Goal: Task Accomplishment & Management: Manage account settings

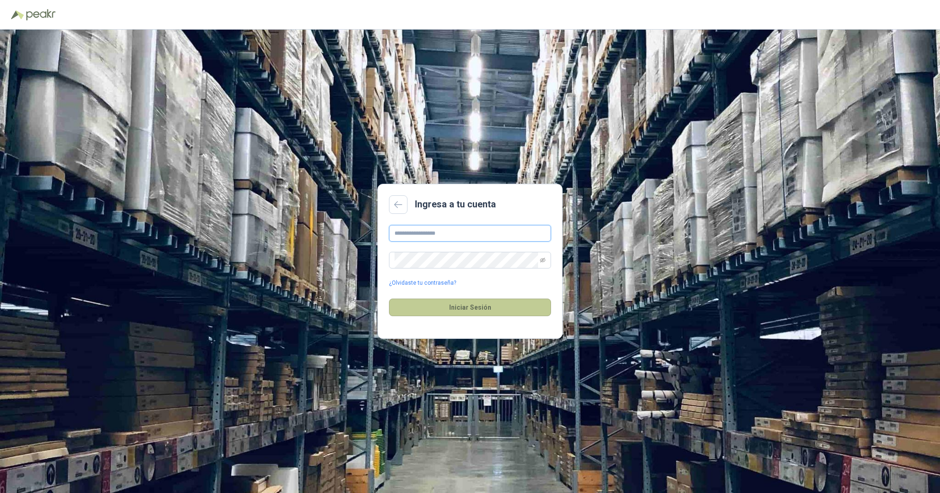
type input "**********"
click at [463, 307] on button "Iniciar Sesión" at bounding box center [470, 308] width 162 height 18
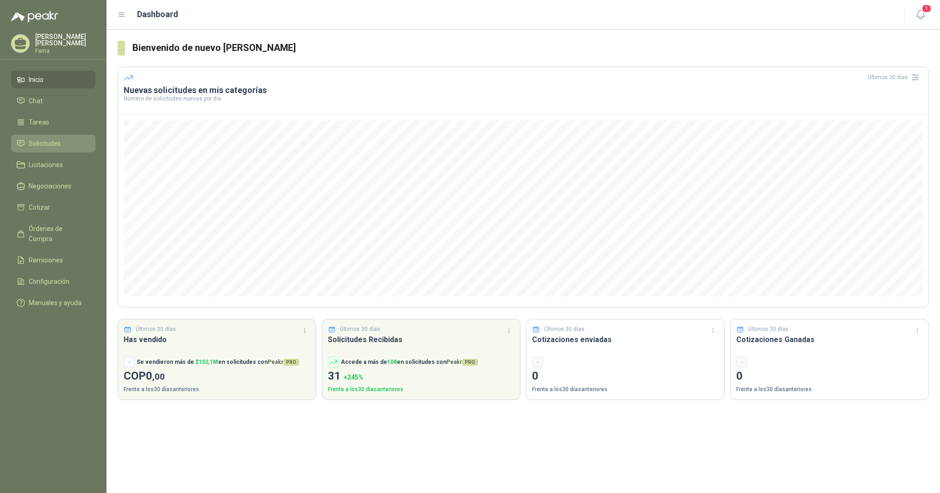
click at [54, 142] on span "Solicitudes" at bounding box center [45, 143] width 32 height 10
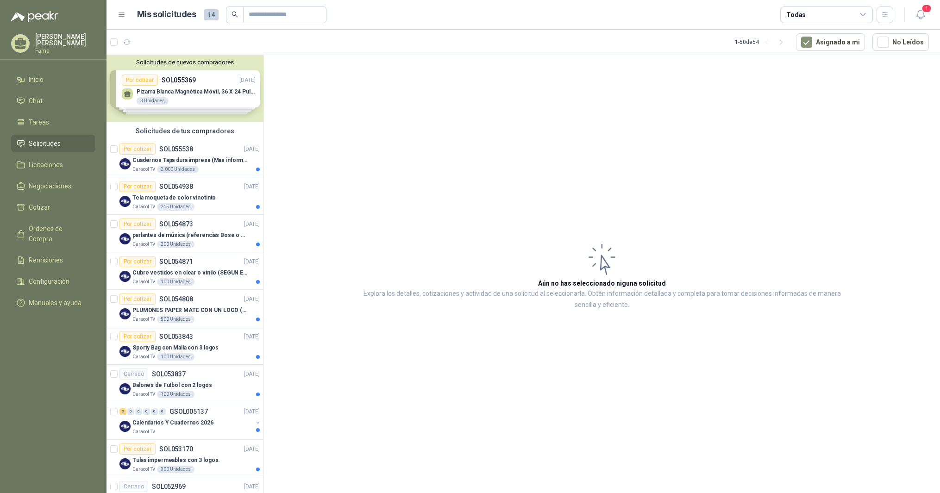
click at [179, 93] on div "Solicitudes de nuevos compradores Por cotizar SOL055369 [DATE] [PERSON_NAME] Ma…" at bounding box center [184, 88] width 157 height 67
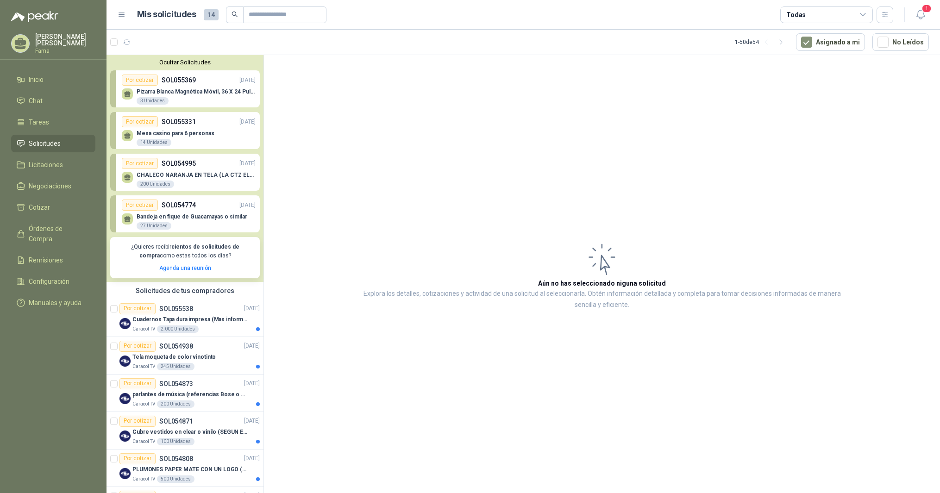
click at [190, 131] on p "Mesa casino para 6 personas" at bounding box center [176, 133] width 78 height 6
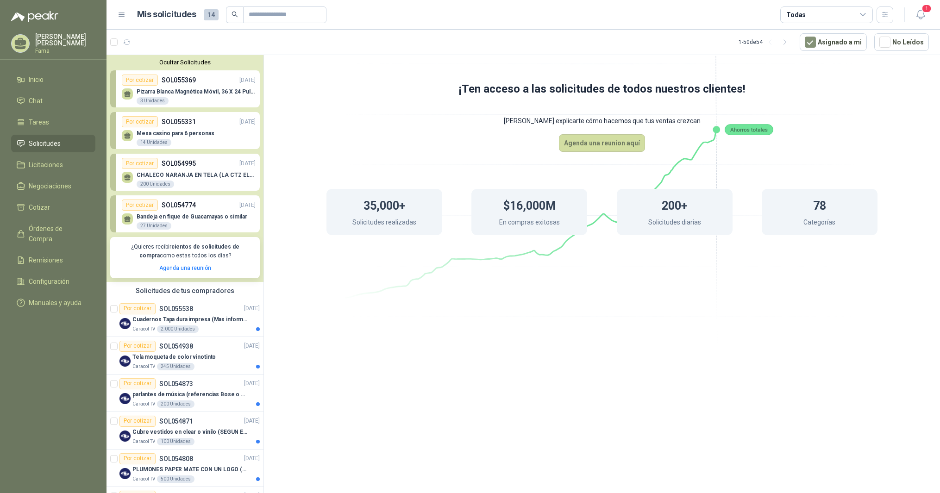
click at [128, 133] on icon at bounding box center [127, 134] width 6 height 4
click at [144, 121] on div "Por cotizar" at bounding box center [140, 121] width 36 height 11
click at [61, 298] on span "Manuales y ayuda" at bounding box center [55, 303] width 53 height 10
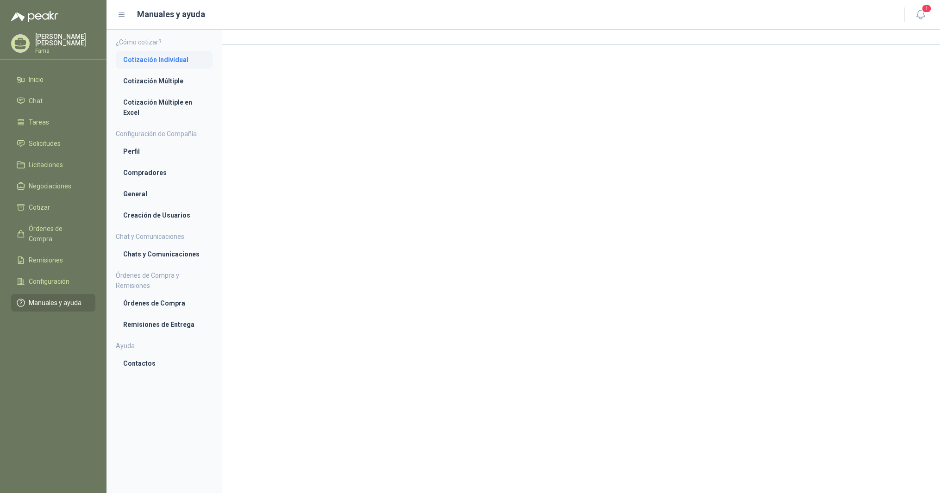
click at [169, 58] on li "Cotización Individual" at bounding box center [164, 60] width 82 height 10
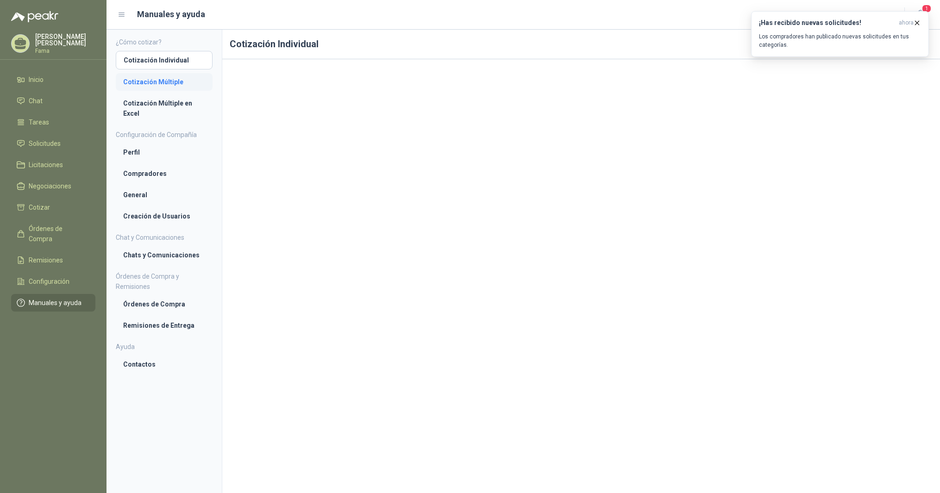
click at [159, 80] on li "Cotización Múltiple" at bounding box center [164, 82] width 82 height 10
click at [45, 145] on span "Solicitudes" at bounding box center [45, 143] width 32 height 10
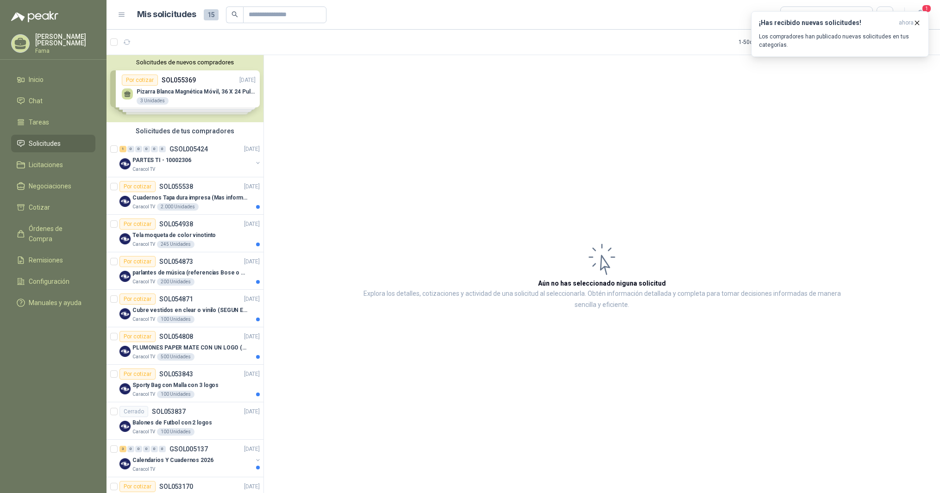
click at [173, 81] on div "Solicitudes de nuevos compradores Por cotizar SOL055369 [DATE] [PERSON_NAME] Ma…" at bounding box center [184, 88] width 157 height 67
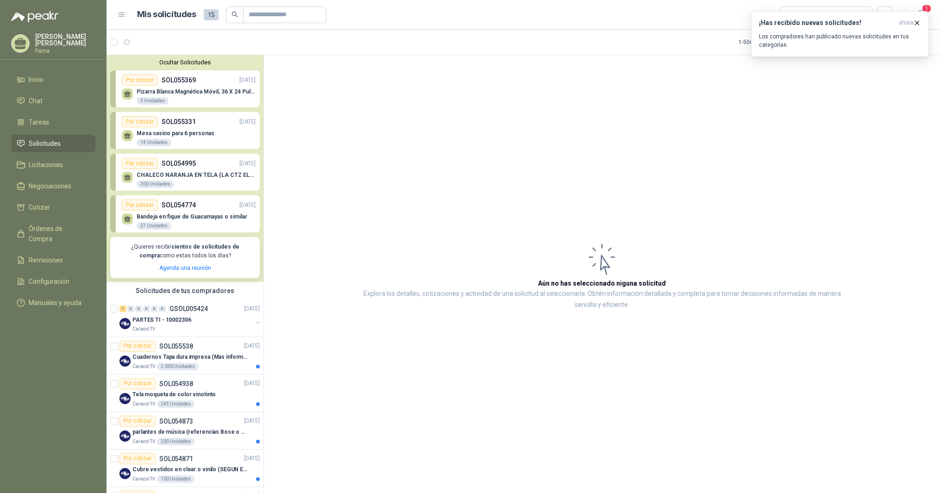
click at [173, 81] on p "SOL055369" at bounding box center [179, 80] width 34 height 10
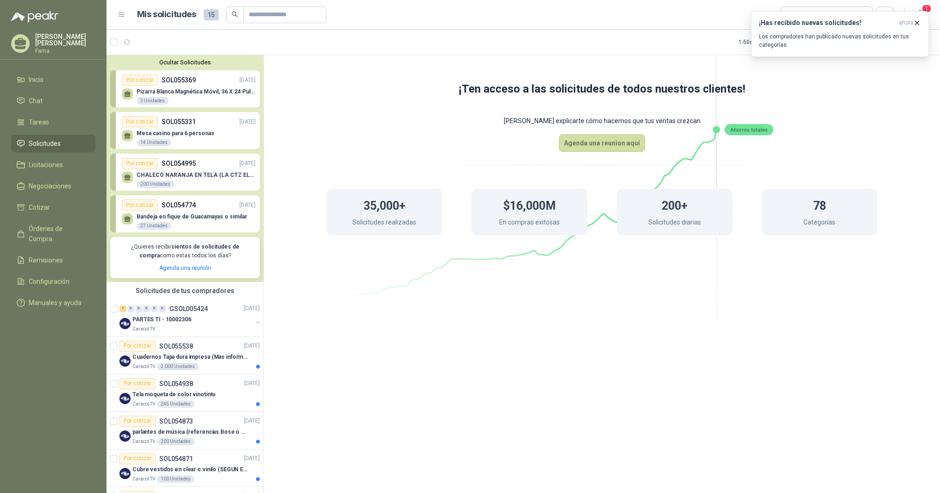
click at [173, 81] on p "SOL055369" at bounding box center [179, 80] width 34 height 10
click at [151, 90] on p "Pizarra Blanca Magnética Móvil, 36 X 24 Pulgadas, Dob" at bounding box center [196, 91] width 119 height 6
click at [201, 93] on p "Pizarra Blanca Magnética Móvil, 36 X 24 Pulgadas, Dob" at bounding box center [196, 91] width 119 height 6
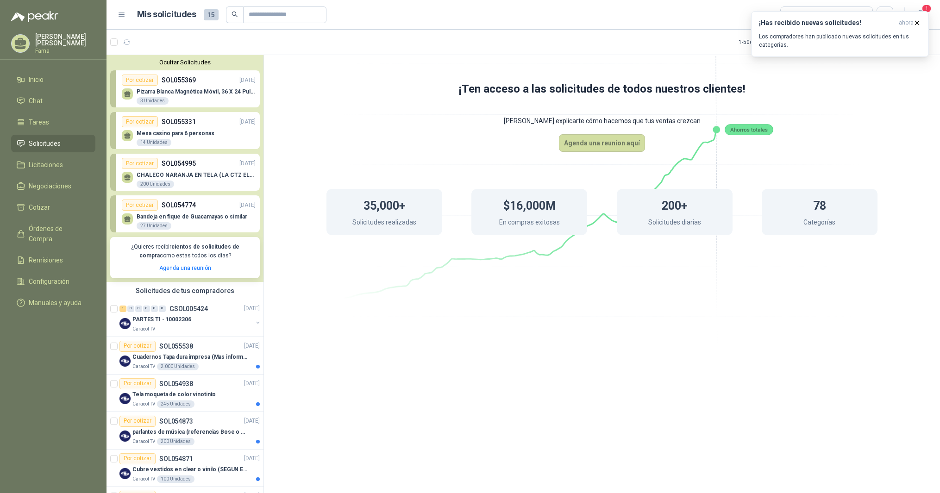
click at [201, 93] on p "Pizarra Blanca Magnética Móvil, 36 X 24 Pulgadas, Dob" at bounding box center [196, 91] width 119 height 6
click at [57, 298] on span "Manuales y ayuda" at bounding box center [55, 303] width 53 height 10
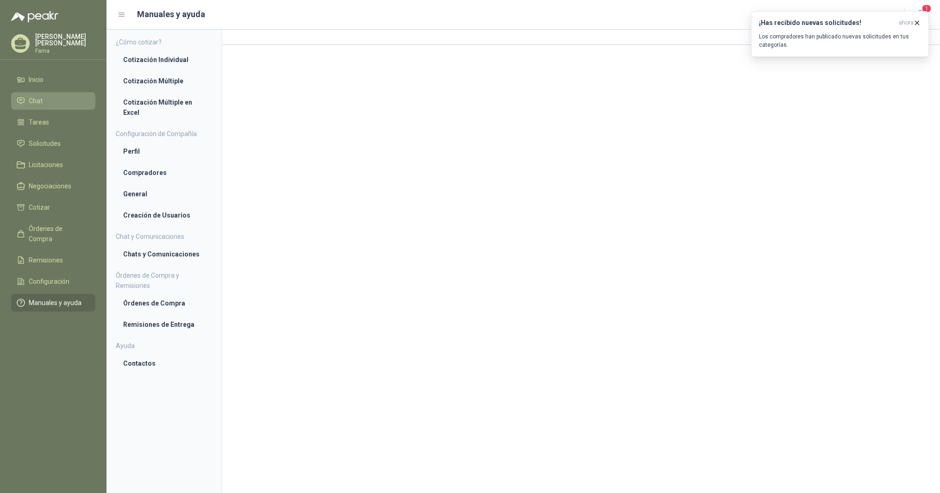
click at [38, 104] on span "Chat" at bounding box center [36, 101] width 14 height 10
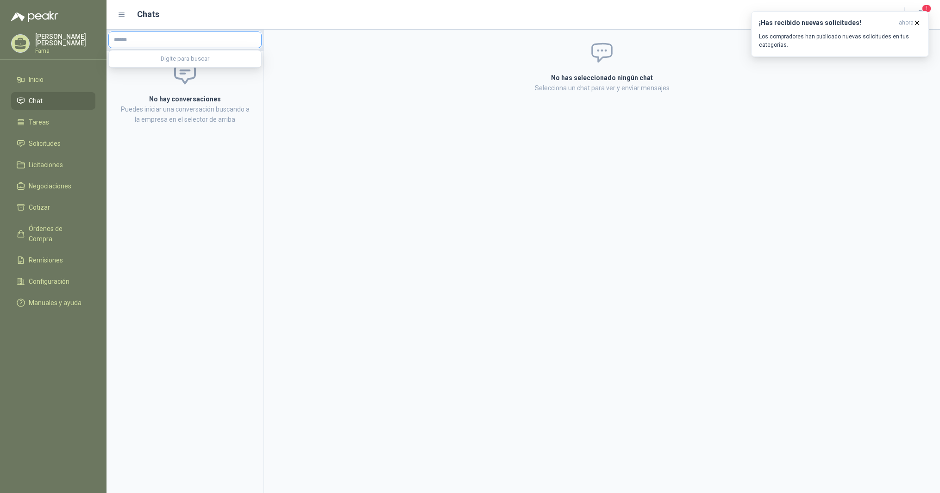
click at [131, 39] on input "text" at bounding box center [185, 40] width 152 height 16
click at [123, 15] on icon at bounding box center [122, 15] width 8 height 8
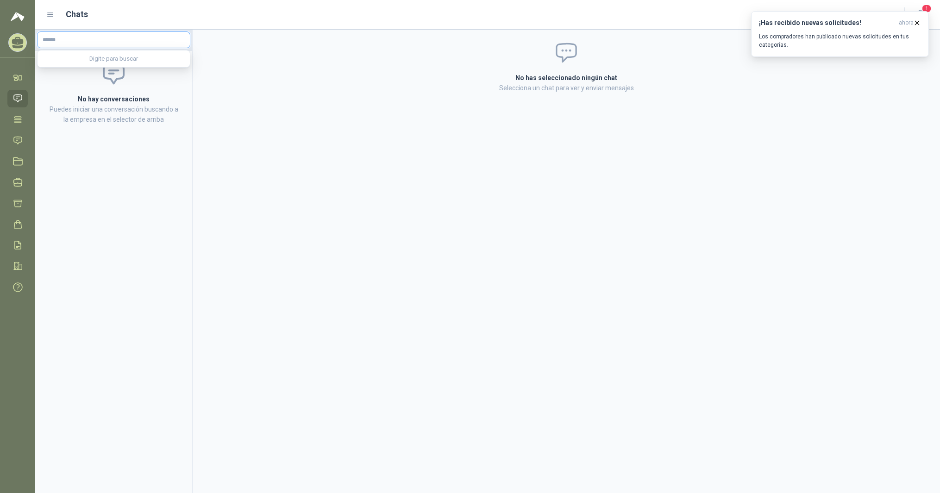
click at [58, 38] on input "text" at bounding box center [113, 40] width 152 height 16
click at [22, 18] on img at bounding box center [18, 16] width 14 height 11
click at [50, 14] on icon at bounding box center [50, 15] width 8 height 8
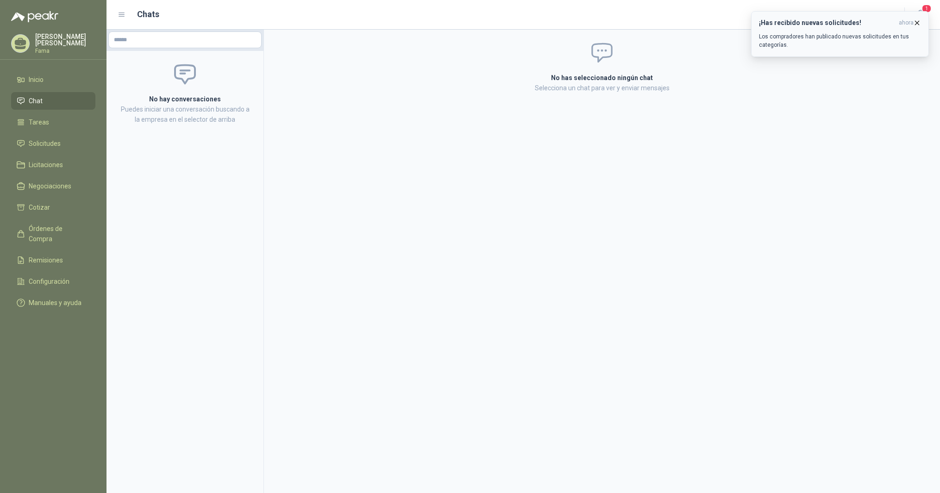
click at [918, 20] on icon "button" at bounding box center [917, 23] width 8 height 8
click at [922, 11] on span "1" at bounding box center [926, 8] width 10 height 9
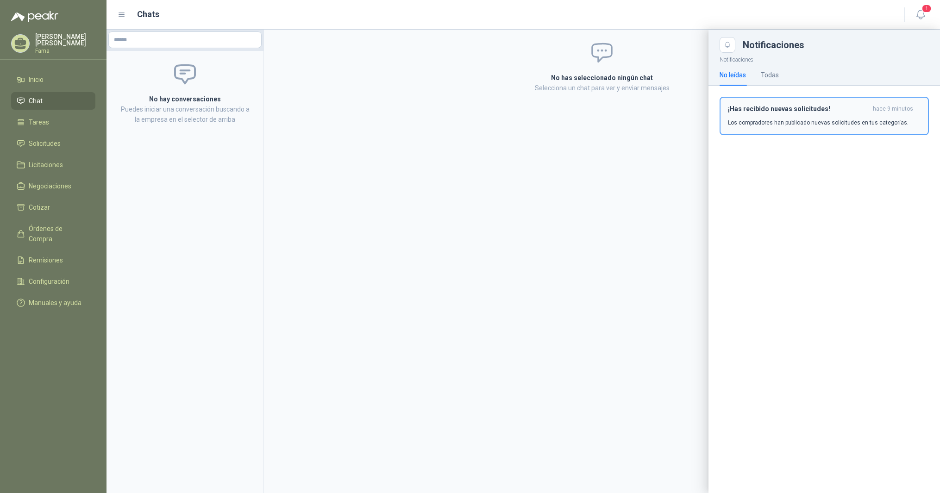
click at [812, 119] on p "Los compradores han publicado nuevas solicitudes en tus categorías." at bounding box center [818, 123] width 181 height 8
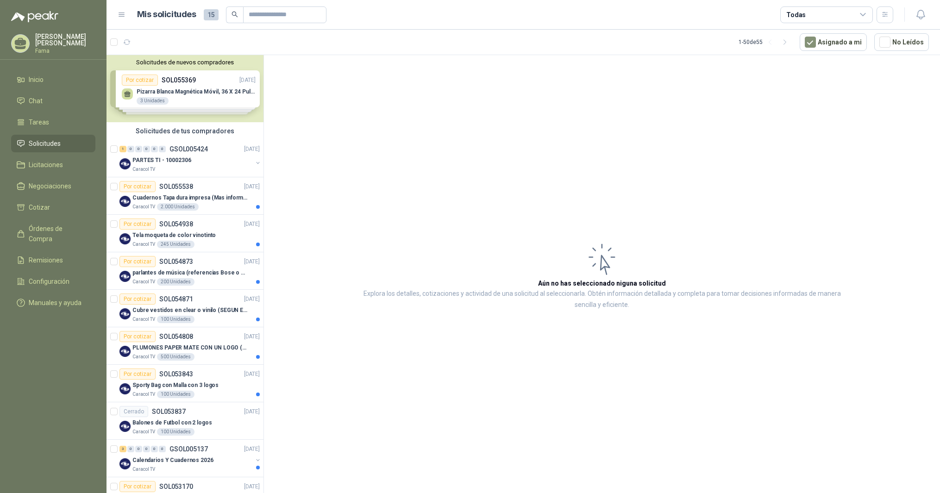
click at [153, 93] on div "Solicitudes de nuevos compradores Por cotizar SOL055369 [DATE] [PERSON_NAME] Ma…" at bounding box center [184, 88] width 157 height 67
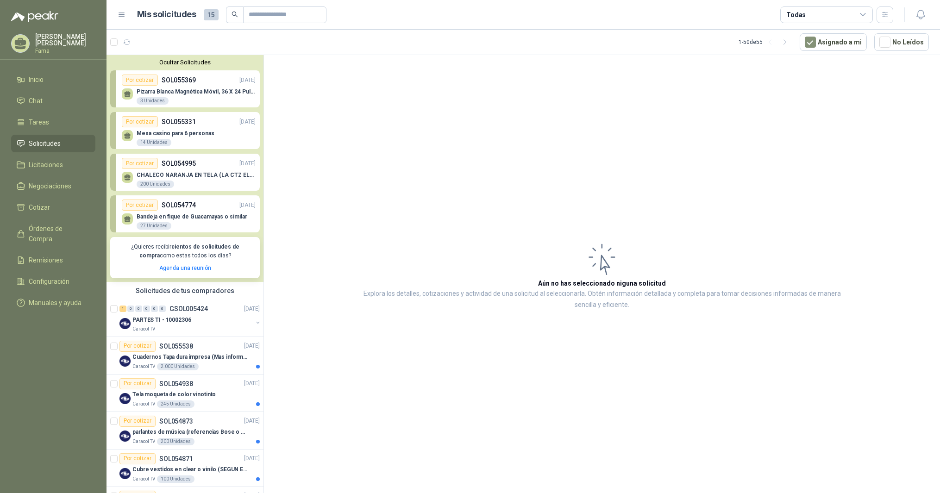
click at [168, 132] on p "Mesa casino para 6 personas" at bounding box center [176, 133] width 78 height 6
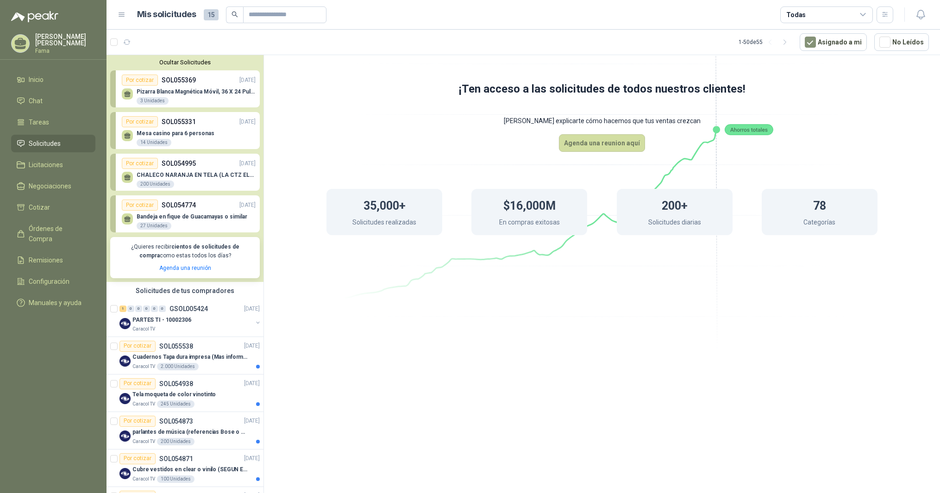
click at [159, 132] on p "Mesa casino para 6 personas" at bounding box center [176, 133] width 78 height 6
click at [140, 119] on div "Por cotizar" at bounding box center [140, 121] width 36 height 11
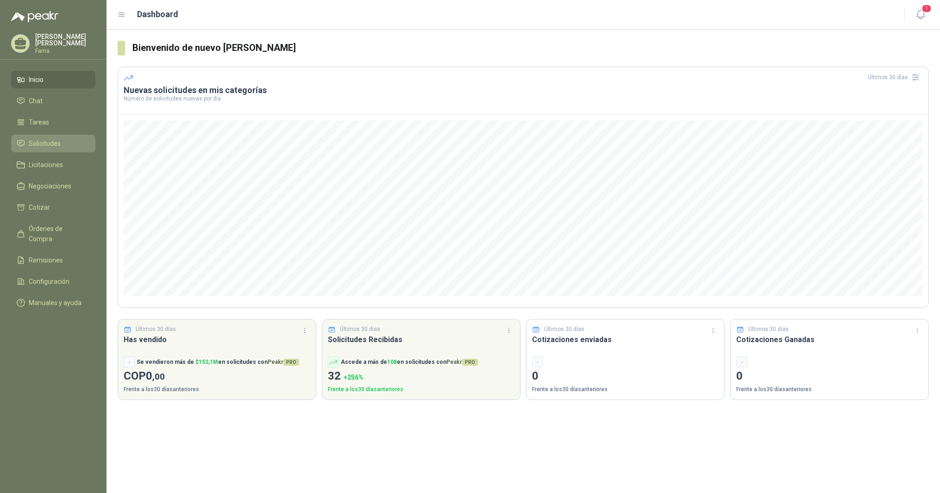
click at [44, 144] on span "Solicitudes" at bounding box center [45, 143] width 32 height 10
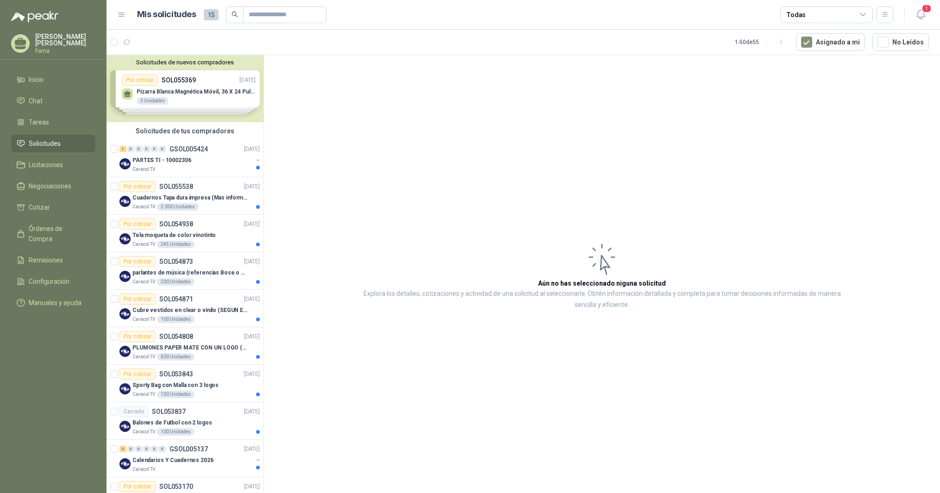
click at [143, 79] on div "Solicitudes de nuevos compradores Por cotizar SOL055369 [DATE] [PERSON_NAME] Ma…" at bounding box center [184, 88] width 157 height 67
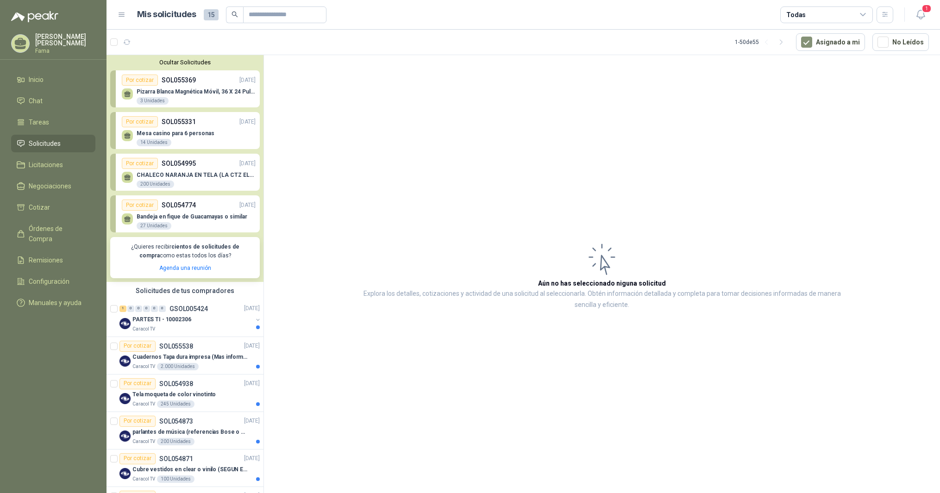
click at [140, 124] on div "Por cotizar" at bounding box center [140, 121] width 36 height 11
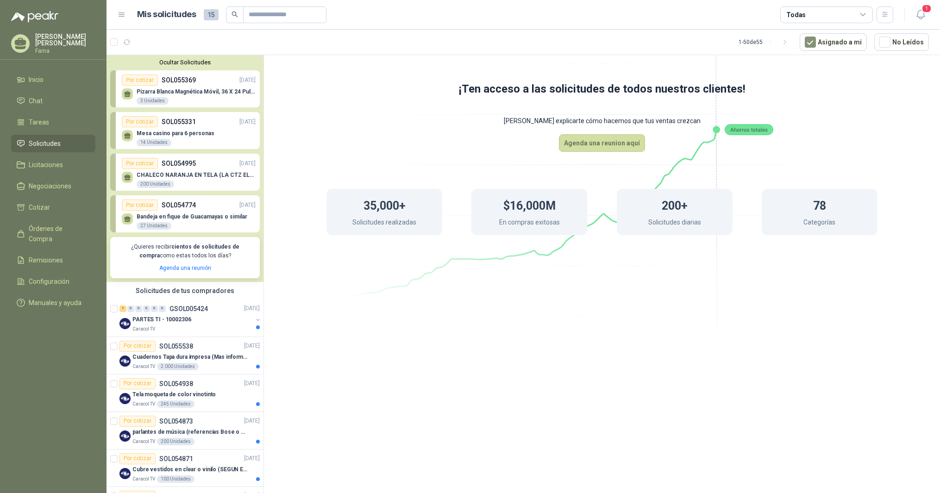
click at [147, 142] on div "14 Unidades" at bounding box center [154, 142] width 35 height 7
click at [183, 121] on p "SOL055331" at bounding box center [179, 122] width 34 height 10
click at [235, 130] on div "Mesa casino para 6 personas 14 Unidades" at bounding box center [189, 136] width 134 height 19
click at [137, 123] on div "Por cotizar" at bounding box center [140, 121] width 36 height 11
click at [156, 139] on div "14 Unidades" at bounding box center [154, 142] width 35 height 7
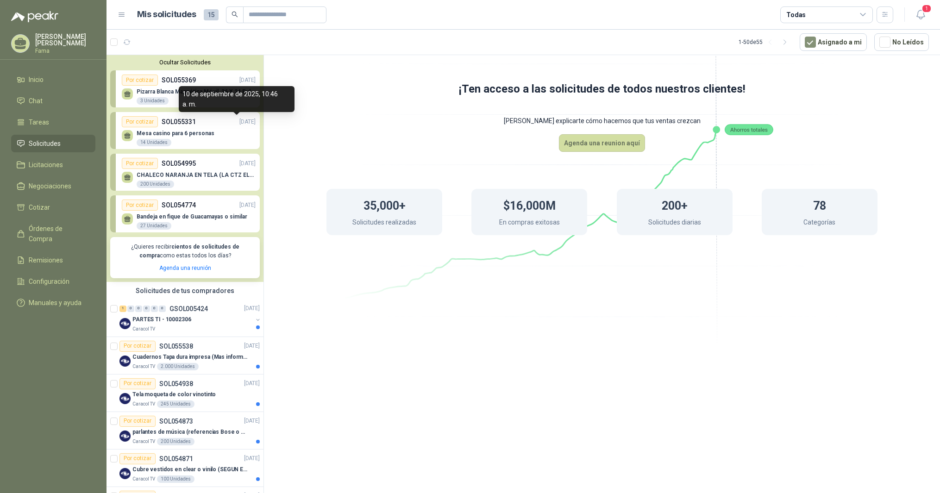
click at [239, 122] on p "[DATE]" at bounding box center [247, 122] width 16 height 9
click at [336, 118] on p "[PERSON_NAME] explicarte cómo hacemos que tus ventas crezcan" at bounding box center [601, 120] width 625 height 27
click at [151, 121] on div "Por cotizar" at bounding box center [140, 121] width 36 height 11
click at [151, 133] on p "Mesa casino para 6 personas" at bounding box center [176, 133] width 78 height 6
click at [186, 122] on p "SOL055331" at bounding box center [179, 122] width 34 height 10
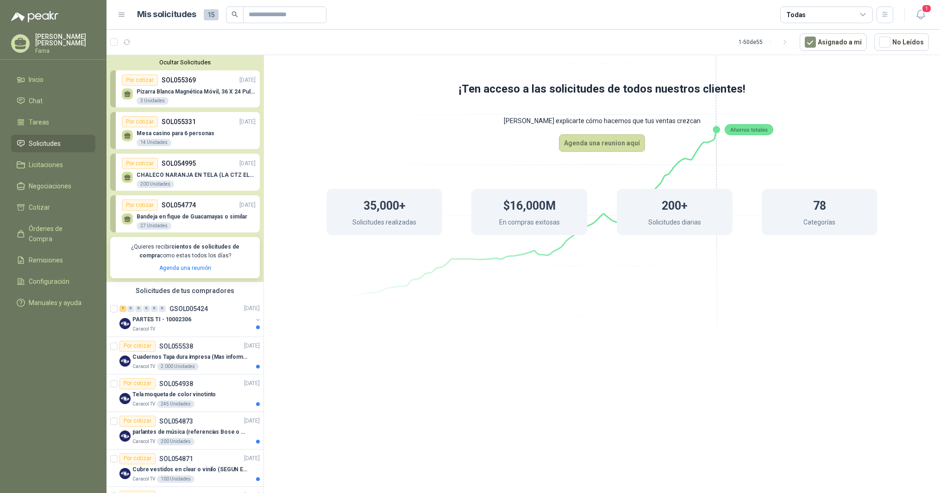
click at [61, 141] on li "Solicitudes" at bounding box center [53, 143] width 73 height 10
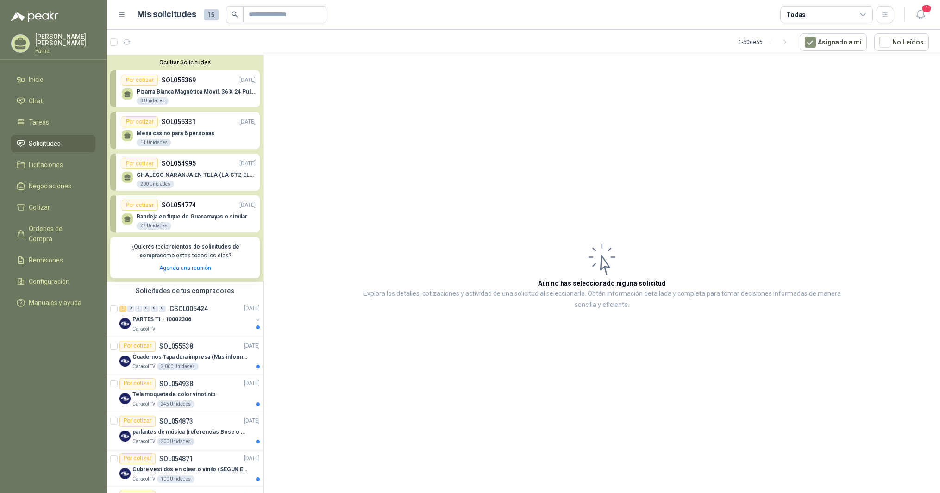
click at [194, 63] on button "Ocultar Solicitudes" at bounding box center [185, 62] width 150 height 7
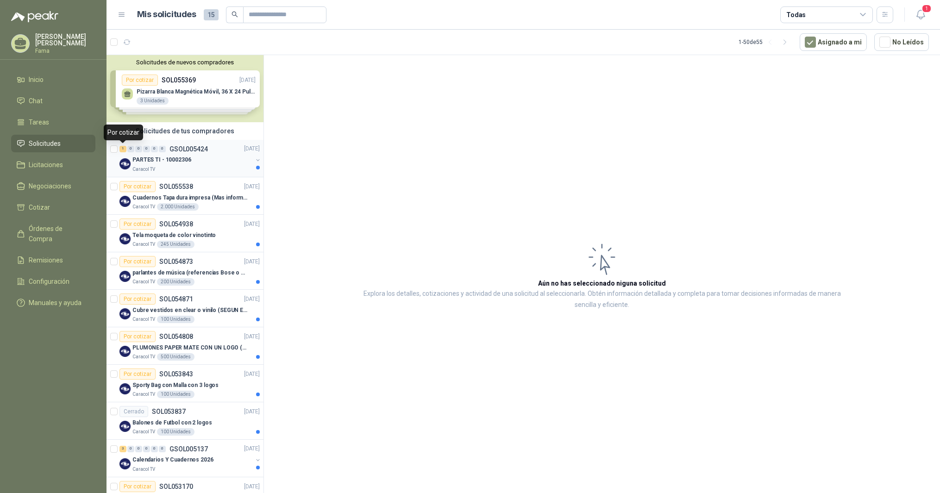
click at [121, 147] on div "1" at bounding box center [122, 149] width 7 height 6
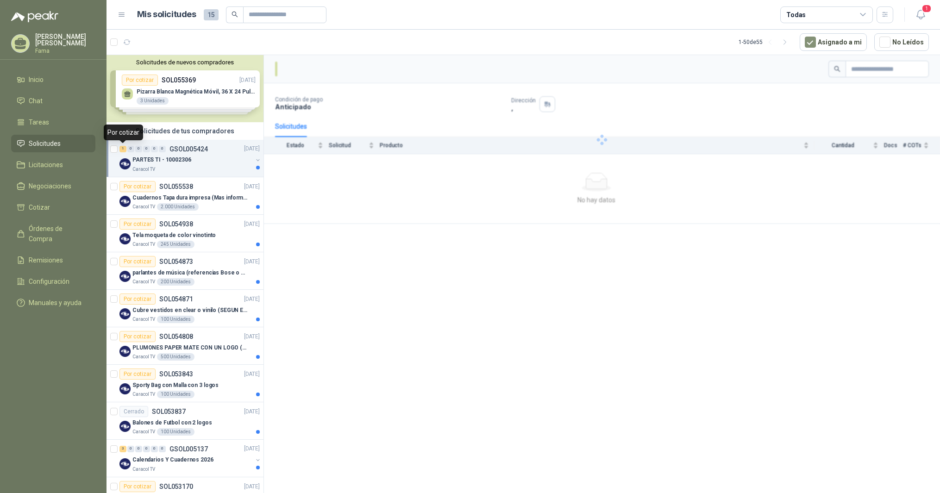
click at [122, 146] on div "1" at bounding box center [122, 149] width 7 height 6
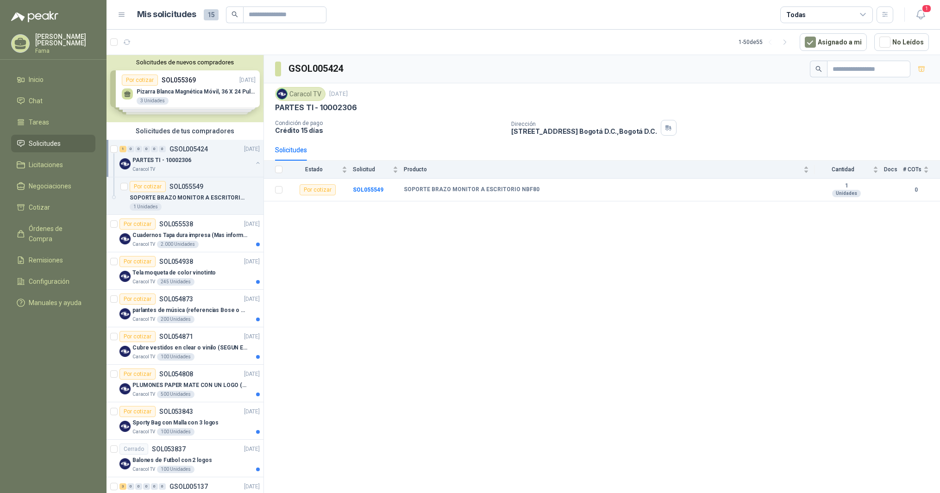
click at [151, 100] on div "Solicitudes de nuevos compradores Por cotizar SOL055369 [DATE] [PERSON_NAME] Ma…" at bounding box center [184, 88] width 157 height 67
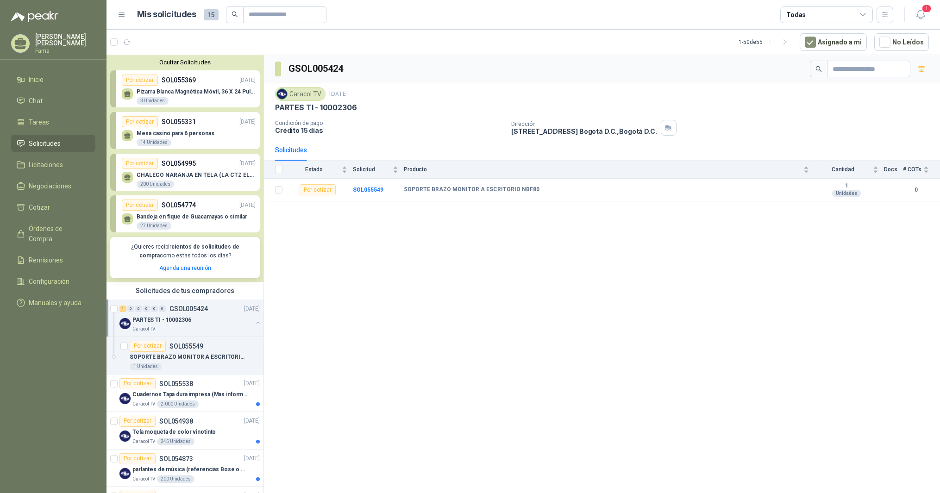
click at [153, 100] on div "3 Unidades" at bounding box center [153, 100] width 32 height 7
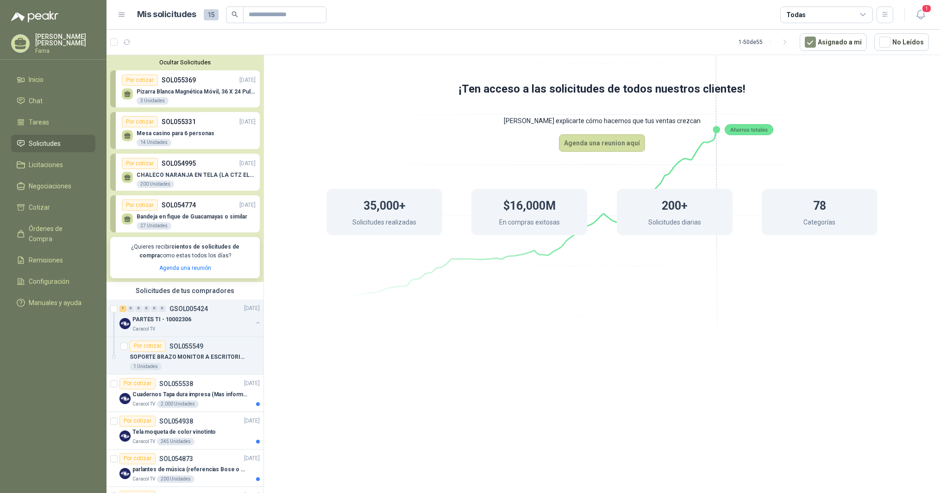
click at [153, 100] on div "3 Unidades" at bounding box center [153, 100] width 32 height 7
click at [243, 94] on p "Pizarra Blanca Magnética Móvil, 36 X 24 Pulgadas, Dob" at bounding box center [196, 91] width 119 height 6
click at [246, 94] on p "Pizarra Blanca Magnética Móvil, 36 X 24 Pulgadas, Dob" at bounding box center [196, 91] width 119 height 6
click at [206, 100] on div "Pizarra Blanca Magnética Móvil, 36 X 24 Pulgadas, Dob 3 Unidades" at bounding box center [196, 96] width 119 height 17
click at [308, 388] on div "¡Ten acceso a las solicitudes de todos nuestros clientes! Dejanos explicarte có…" at bounding box center [602, 275] width 676 height 441
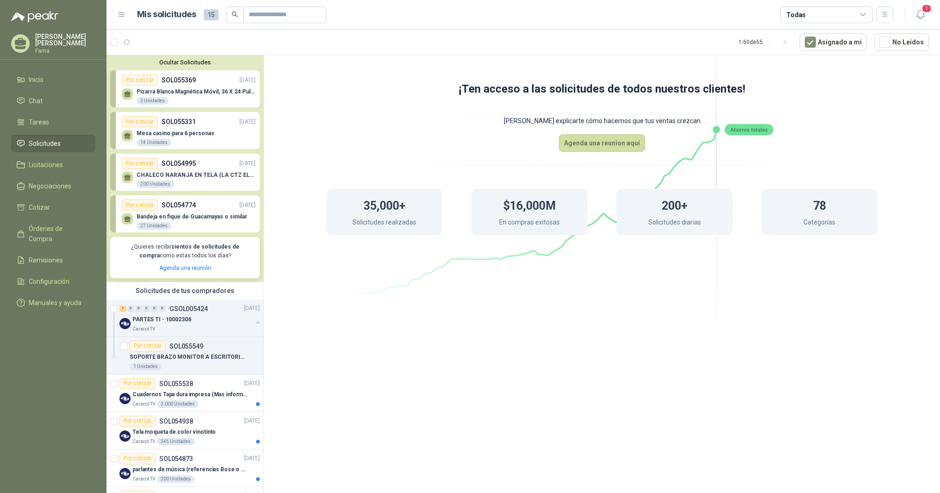
click at [174, 64] on button "Ocultar Solicitudes" at bounding box center [185, 62] width 150 height 7
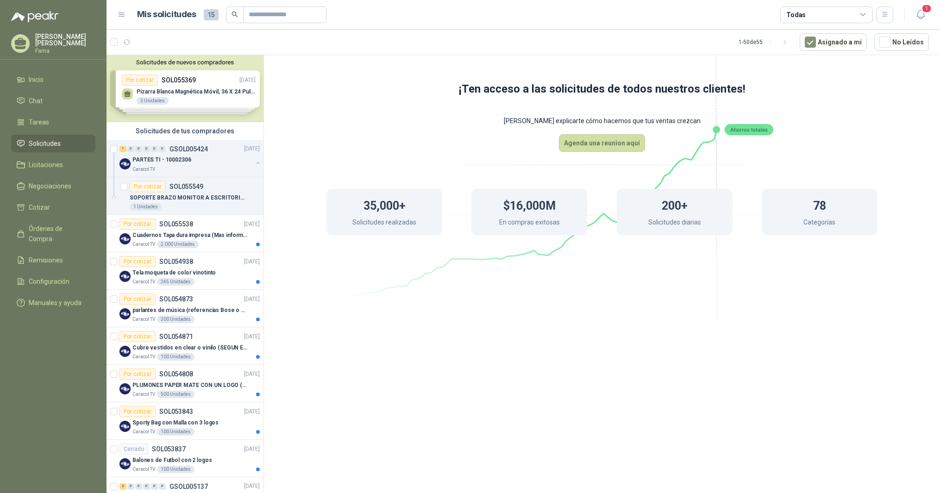
click at [341, 103] on div "¡Ten acceso a las solicitudes de todos nuestros clientes! Dejanos explicarte có…" at bounding box center [602, 176] width 676 height 243
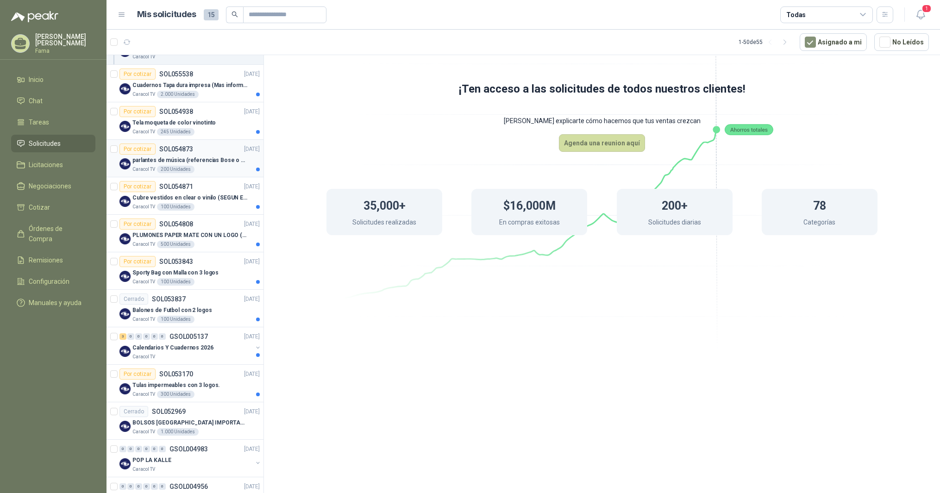
scroll to position [154, 0]
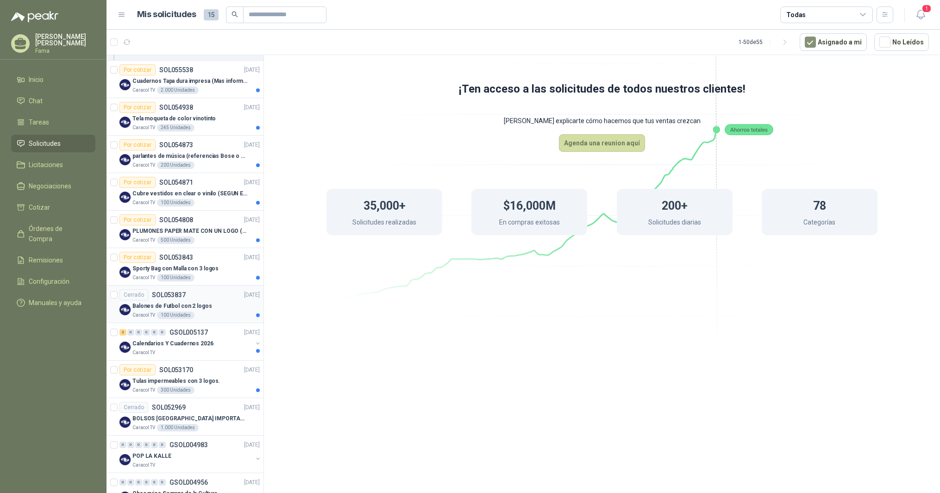
click at [157, 304] on p "Balones de Futbol con 2 logos" at bounding box center [172, 306] width 80 height 9
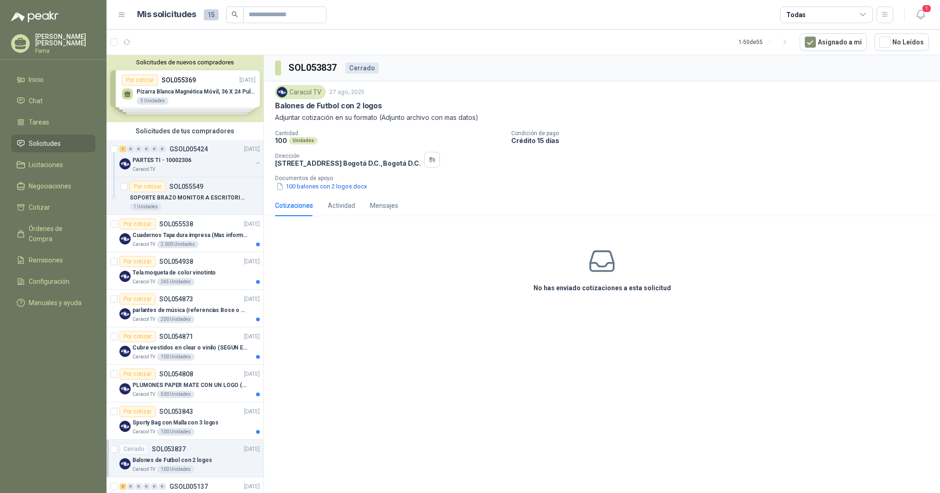
click at [134, 84] on div "Solicitudes de nuevos compradores Por cotizar SOL055369 [DATE] [PERSON_NAME] Ma…" at bounding box center [184, 88] width 157 height 67
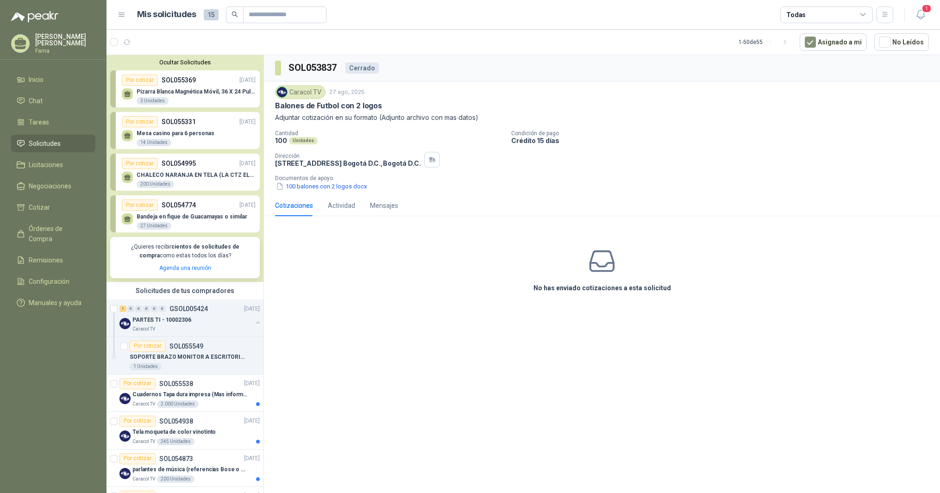
click at [188, 217] on p "Bandeja en fique de Guacamayas o similar" at bounding box center [192, 216] width 111 height 6
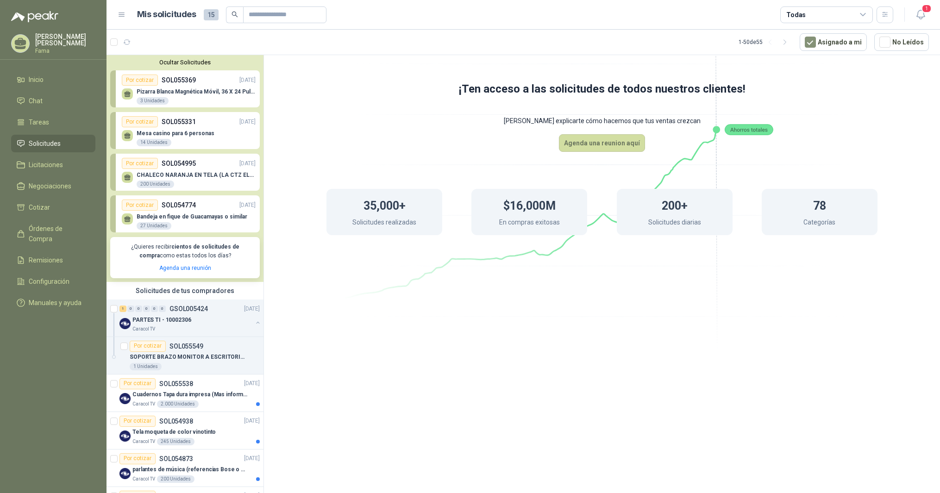
click at [188, 217] on p "Bandeja en fique de Guacamayas o similar" at bounding box center [192, 216] width 111 height 6
click at [127, 219] on icon at bounding box center [127, 218] width 6 height 4
click at [137, 204] on div "Por cotizar" at bounding box center [140, 205] width 36 height 11
click at [193, 215] on p "Bandeja en fique de Guacamayas o similar" at bounding box center [192, 216] width 111 height 6
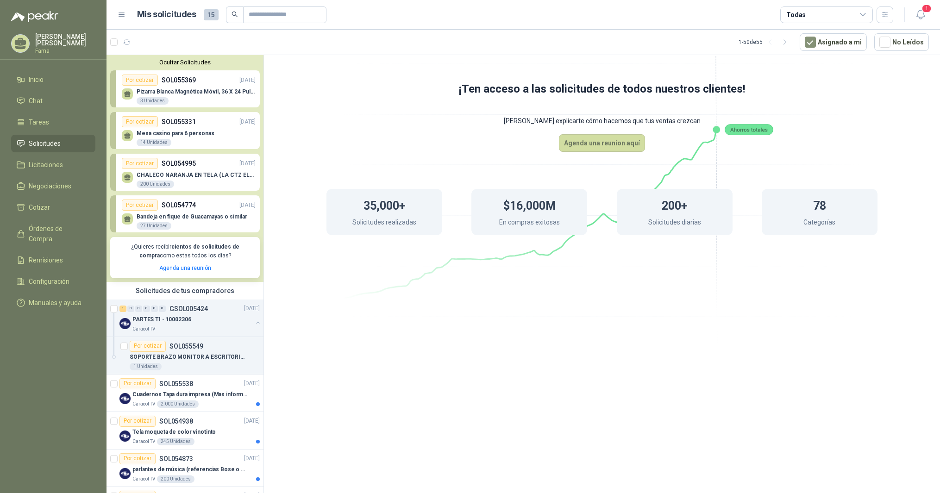
click at [211, 214] on p "Bandeja en fique de Guacamayas o similar" at bounding box center [192, 216] width 111 height 6
click at [195, 172] on p "CHALECO NARANJA EN TELA (LA CTZ ELEGIDA DEBE ENVIAR MUESTRA)" at bounding box center [196, 175] width 119 height 6
click at [157, 135] on p "Mesa casino para 6 personas" at bounding box center [176, 133] width 78 height 6
click at [42, 123] on span "Tareas" at bounding box center [39, 122] width 20 height 10
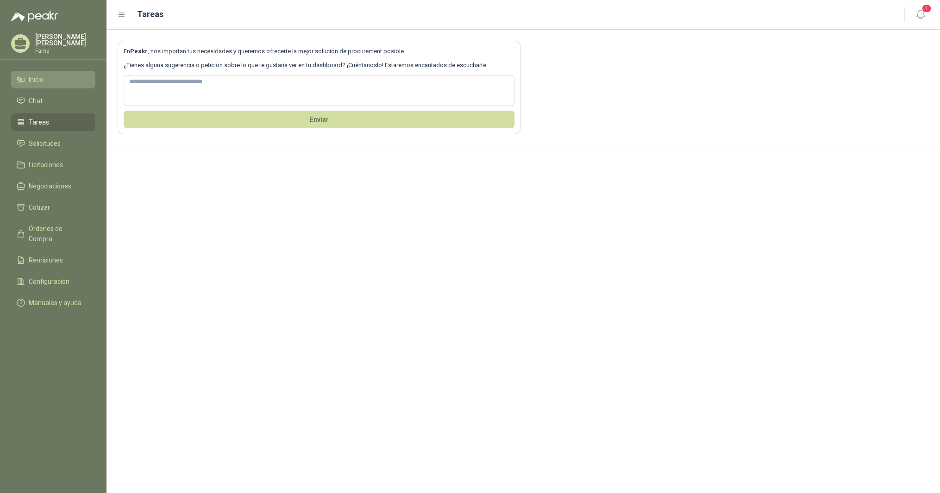
click at [36, 80] on span "Inicio" at bounding box center [36, 80] width 15 height 10
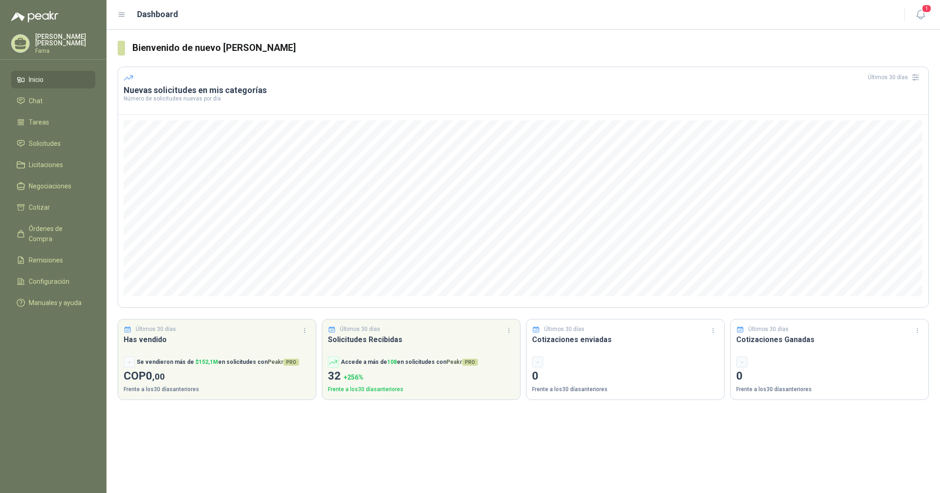
click at [258, 451] on div "Bienvenido de nuevo Fabio Martinez Alayon Últimos 30 días Nuevas solicitudes en…" at bounding box center [522, 261] width 833 height 463
click at [52, 142] on span "Solicitudes" at bounding box center [45, 143] width 32 height 10
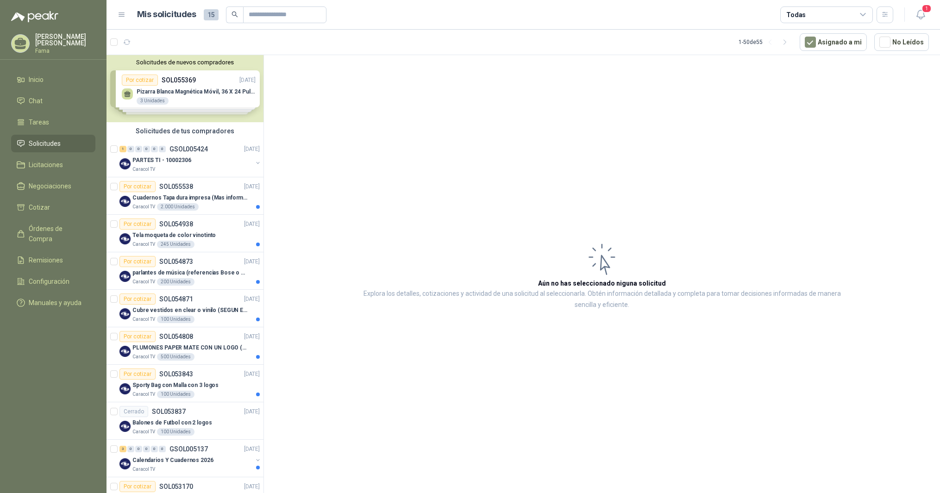
click at [147, 91] on div "Solicitudes de nuevos compradores Por cotizar SOL055369 [DATE] [PERSON_NAME] Ma…" at bounding box center [184, 88] width 157 height 67
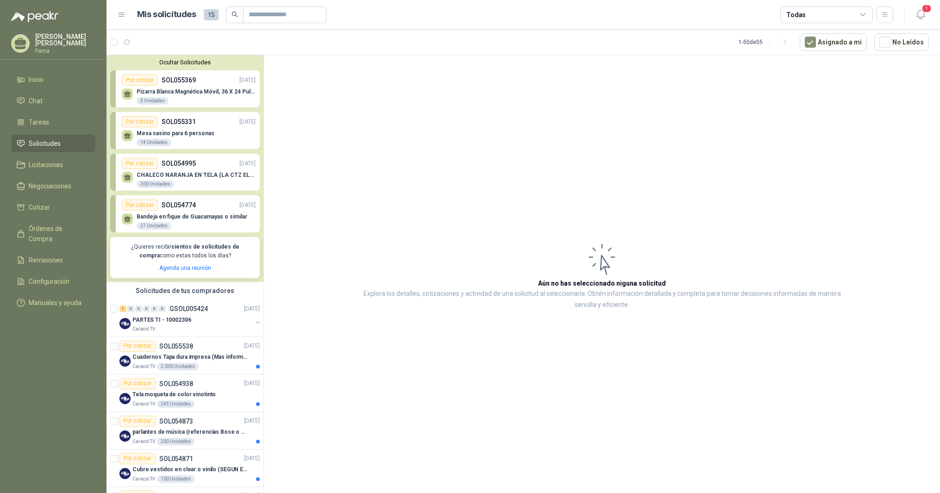
click at [174, 129] on div "Mesa casino para 6 personas 14 Unidades" at bounding box center [189, 136] width 134 height 19
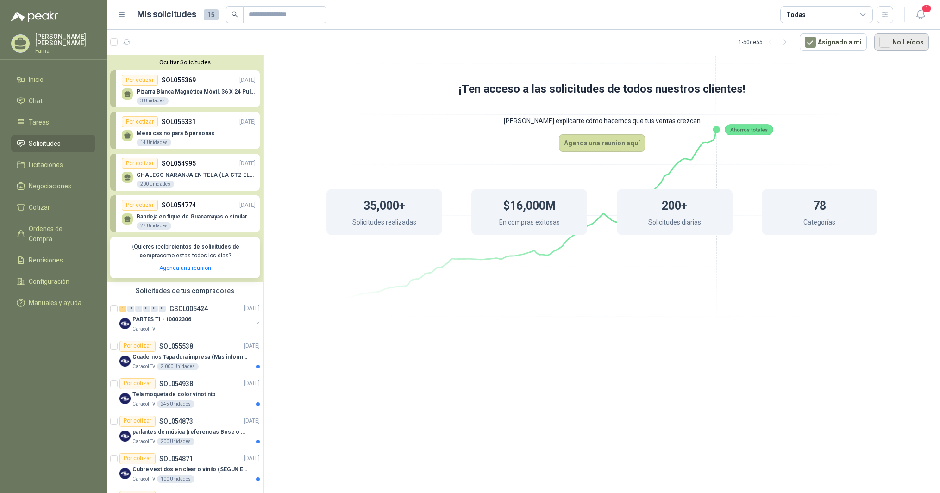
click at [906, 41] on button "No Leídos" at bounding box center [901, 42] width 55 height 18
click at [140, 122] on div "Por cotizar" at bounding box center [140, 121] width 36 height 11
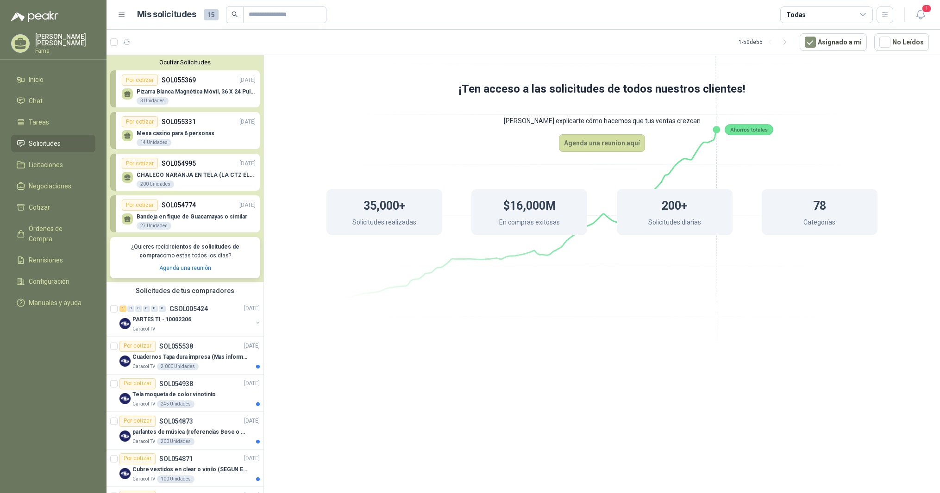
click at [173, 121] on p "SOL055331" at bounding box center [179, 122] width 34 height 10
click at [149, 91] on p "Pizarra Blanca Magnética Móvil, 36 X 24 Pulgadas, Dob" at bounding box center [196, 91] width 119 height 6
click at [143, 81] on div "Por cotizar" at bounding box center [140, 80] width 36 height 11
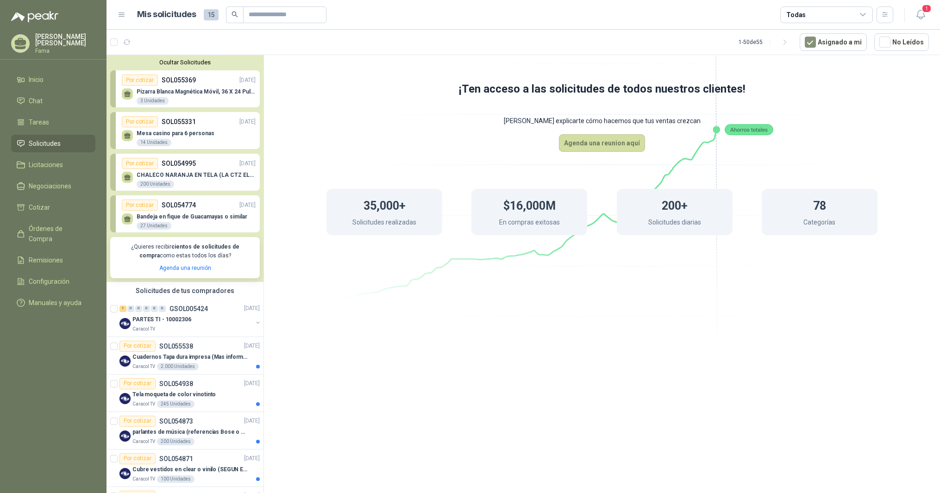
click at [143, 81] on div "Por cotizar" at bounding box center [140, 80] width 36 height 11
click at [126, 43] on icon "button" at bounding box center [127, 42] width 8 height 8
click at [49, 163] on span "Licitaciones" at bounding box center [46, 165] width 34 height 10
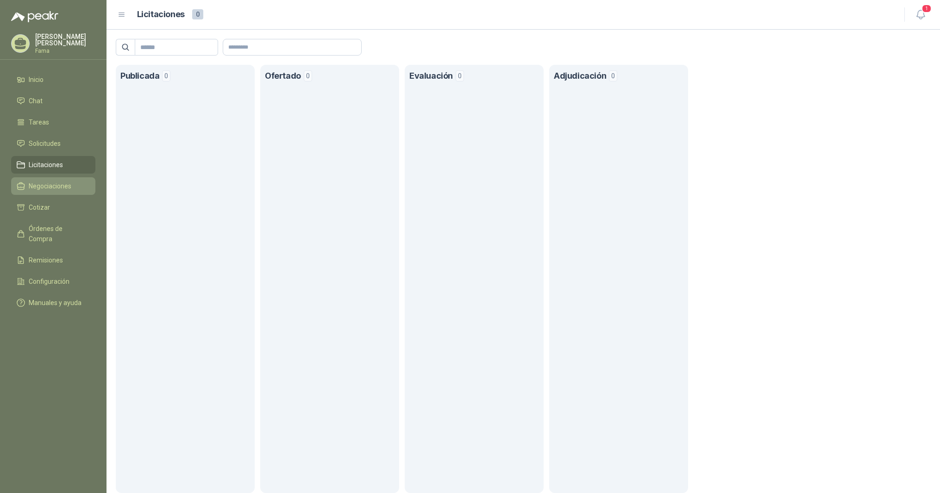
click at [53, 184] on span "Negociaciones" at bounding box center [50, 186] width 43 height 10
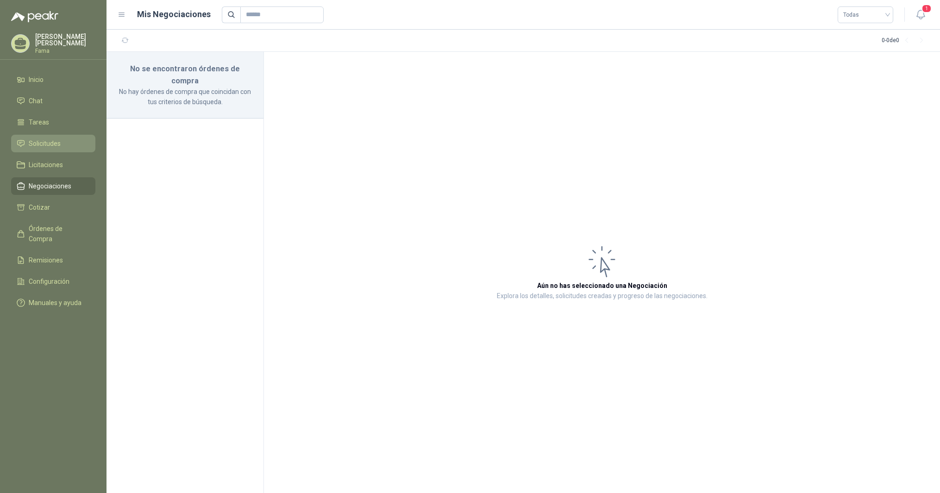
click at [46, 143] on span "Solicitudes" at bounding box center [45, 143] width 32 height 10
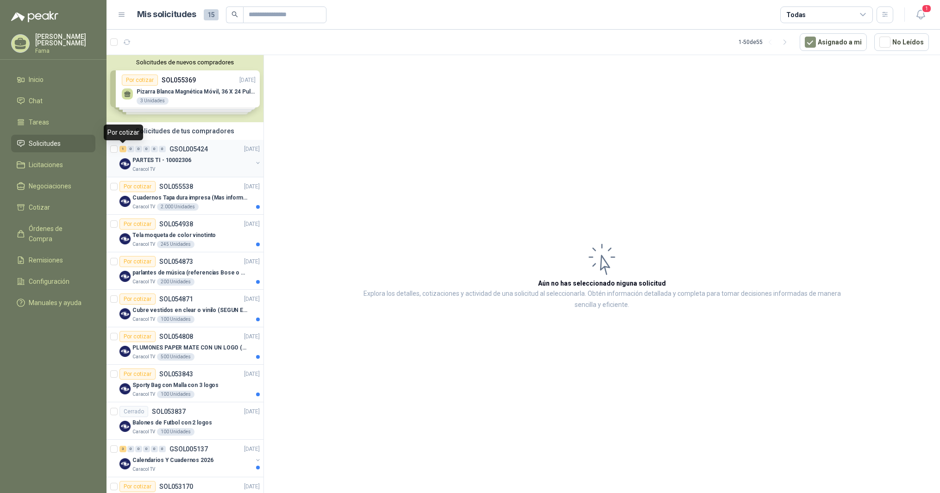
click at [122, 149] on div "1" at bounding box center [122, 149] width 7 height 6
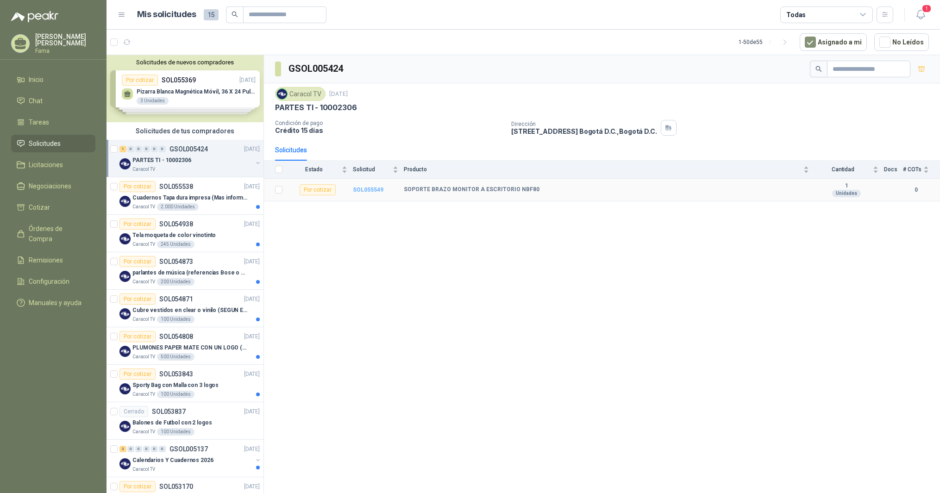
click at [369, 192] on b "SOL055549" at bounding box center [368, 190] width 31 height 6
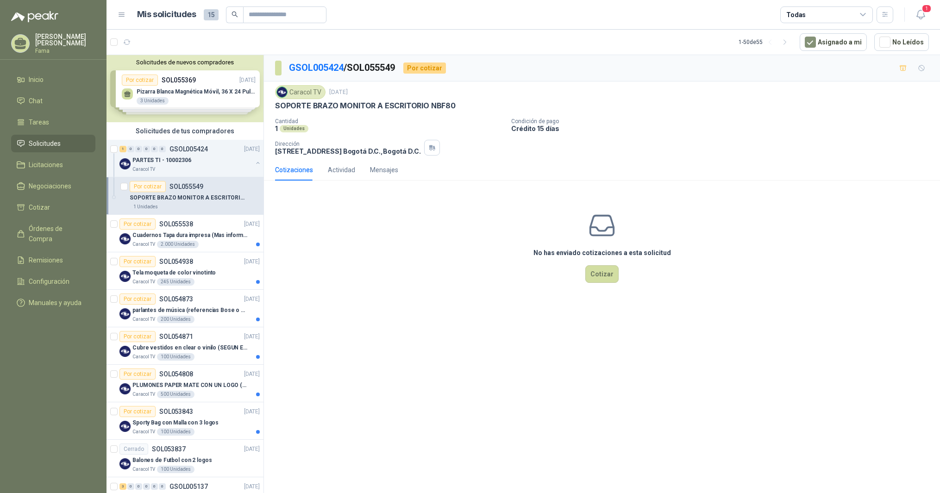
click at [48, 139] on span "Solicitudes" at bounding box center [45, 143] width 32 height 10
